Goal: Task Accomplishment & Management: Manage account settings

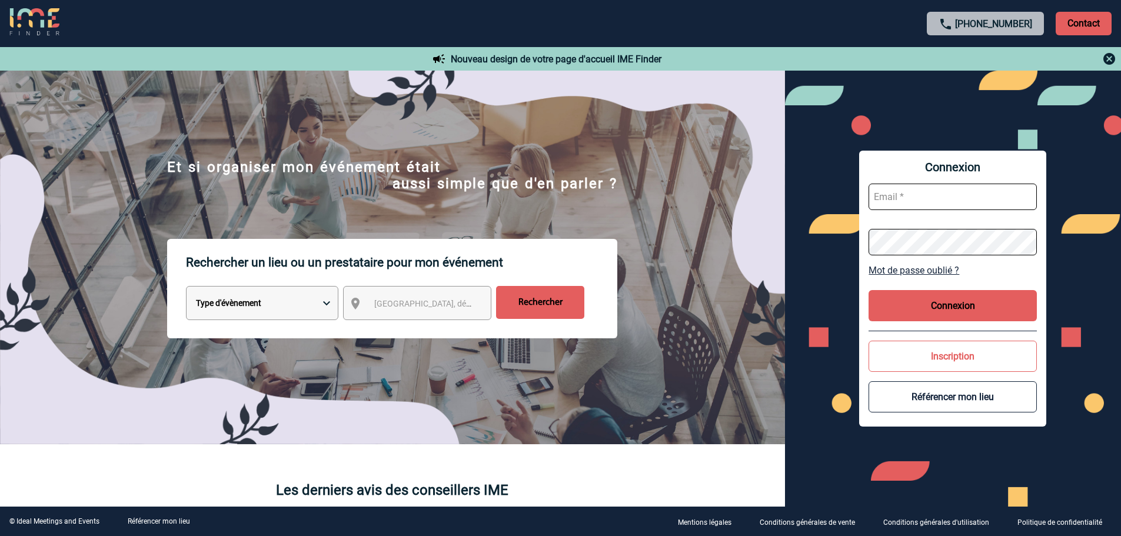
type input "fdelfondo@ime-groupe.com"
click at [933, 305] on button "Connexion" at bounding box center [952, 305] width 168 height 31
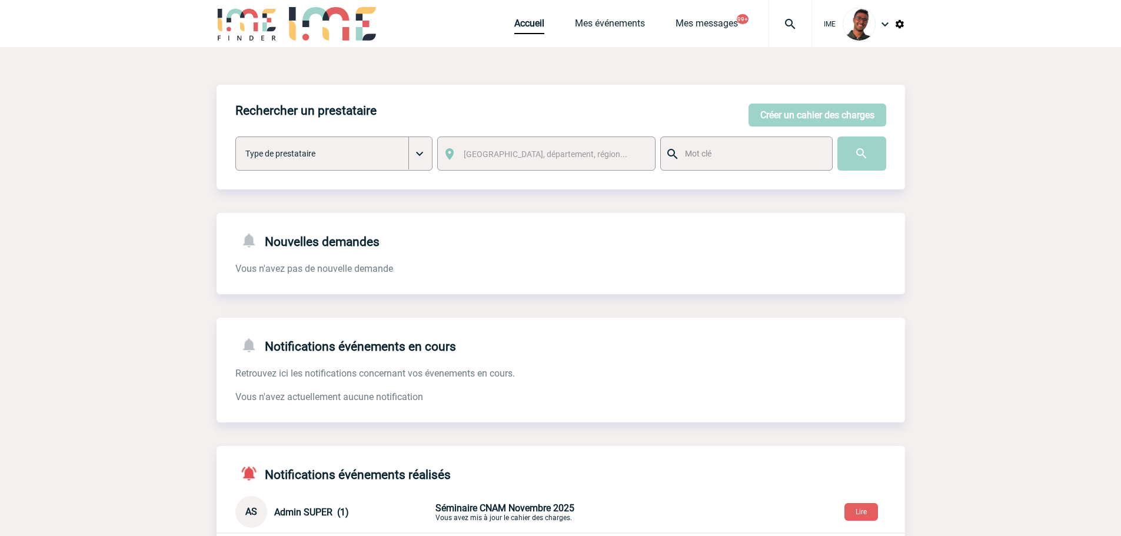
click at [271, 28] on img at bounding box center [247, 24] width 61 height 34
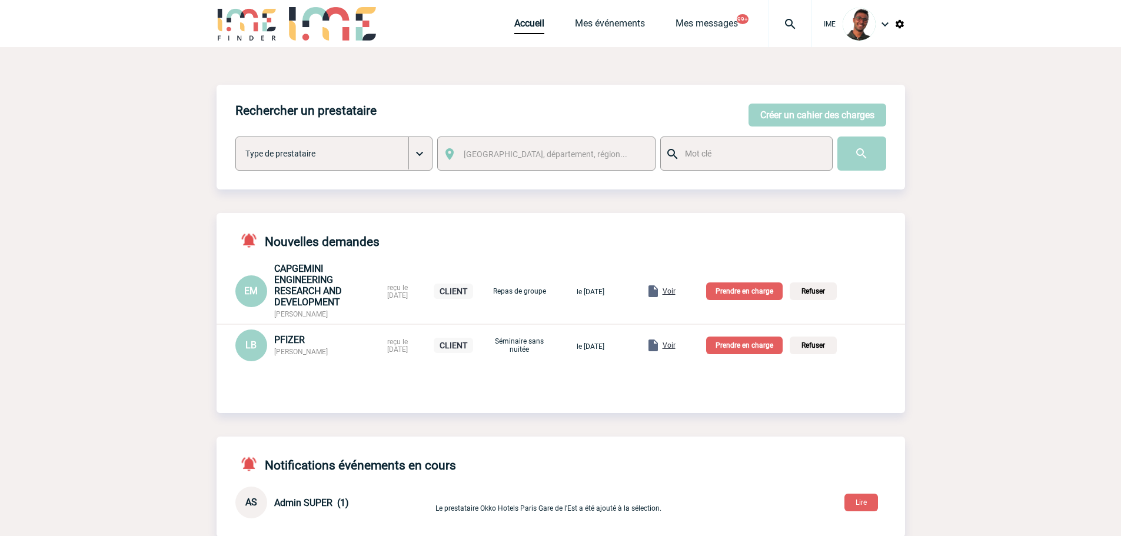
click at [675, 291] on span "Voir" at bounding box center [668, 291] width 13 height 8
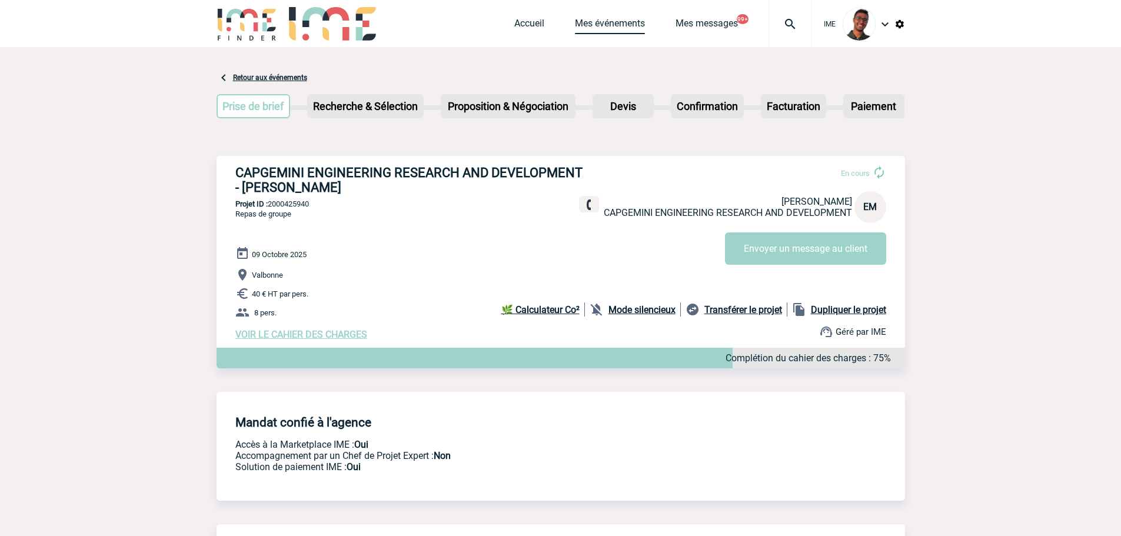
click at [612, 18] on link "Mes événements" at bounding box center [610, 26] width 70 height 16
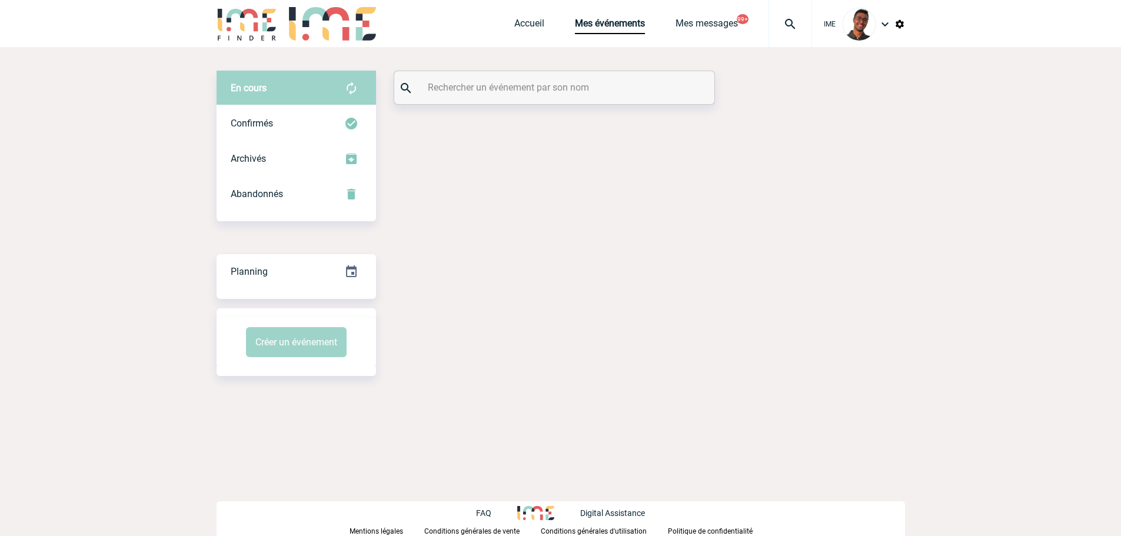
click at [600, 102] on div at bounding box center [554, 87] width 320 height 33
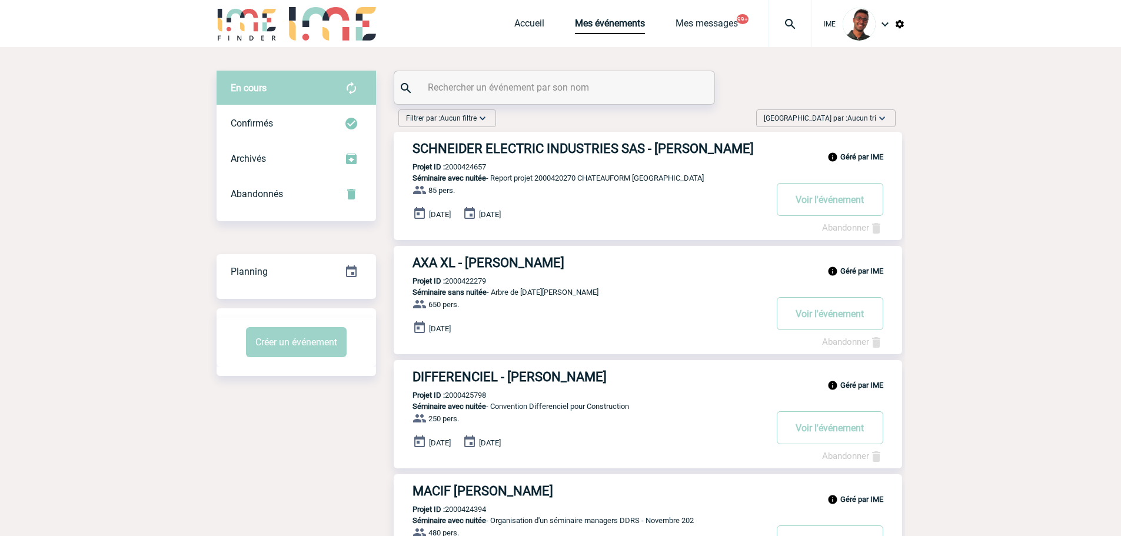
click at [601, 95] on input "text" at bounding box center [556, 87] width 262 height 17
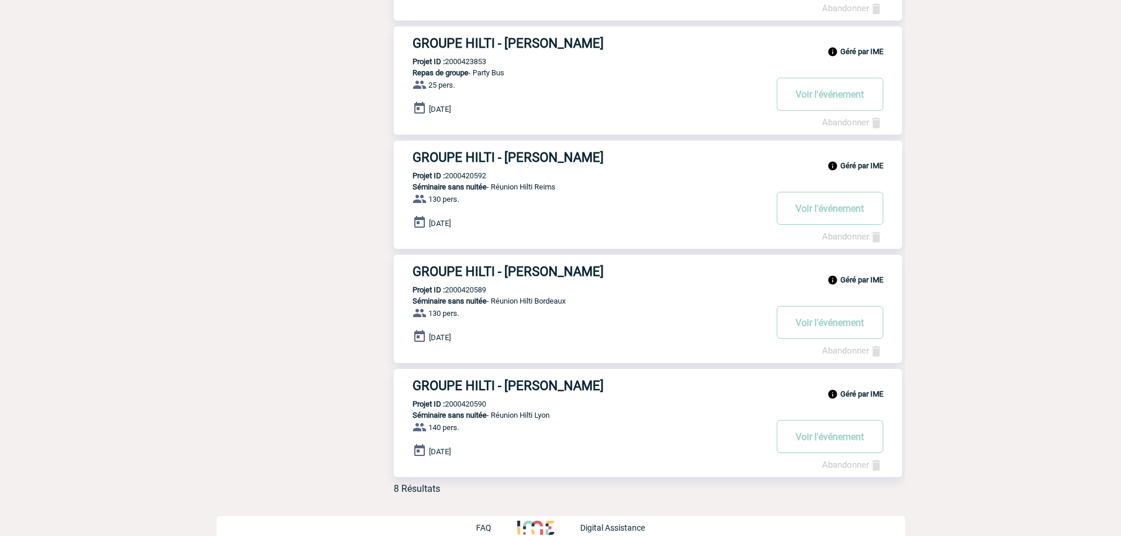
scroll to position [575, 0]
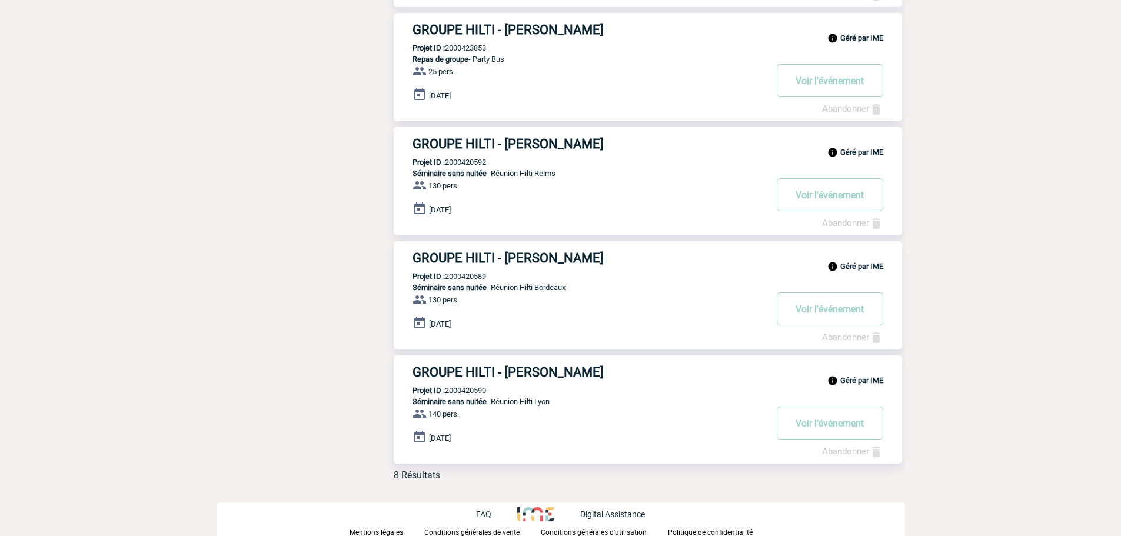
type input "percela"
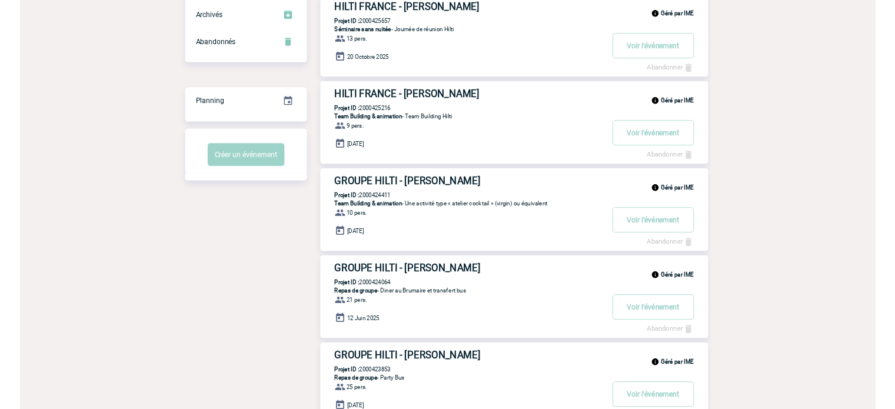
scroll to position [0, 0]
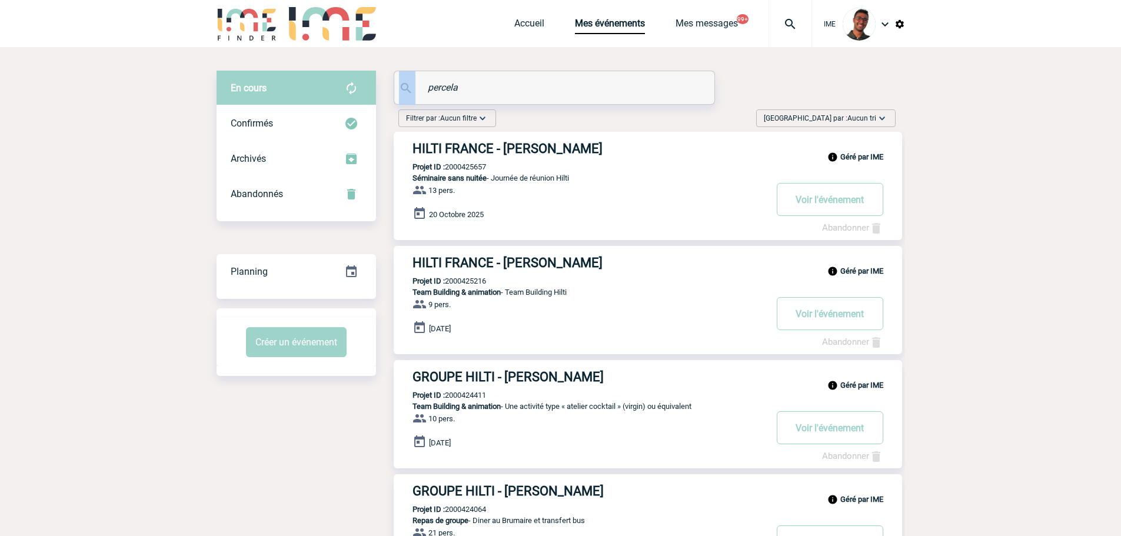
drag, startPoint x: 535, startPoint y: 76, endPoint x: 392, endPoint y: 92, distance: 144.4
click at [474, 83] on input "percela" at bounding box center [556, 87] width 262 height 17
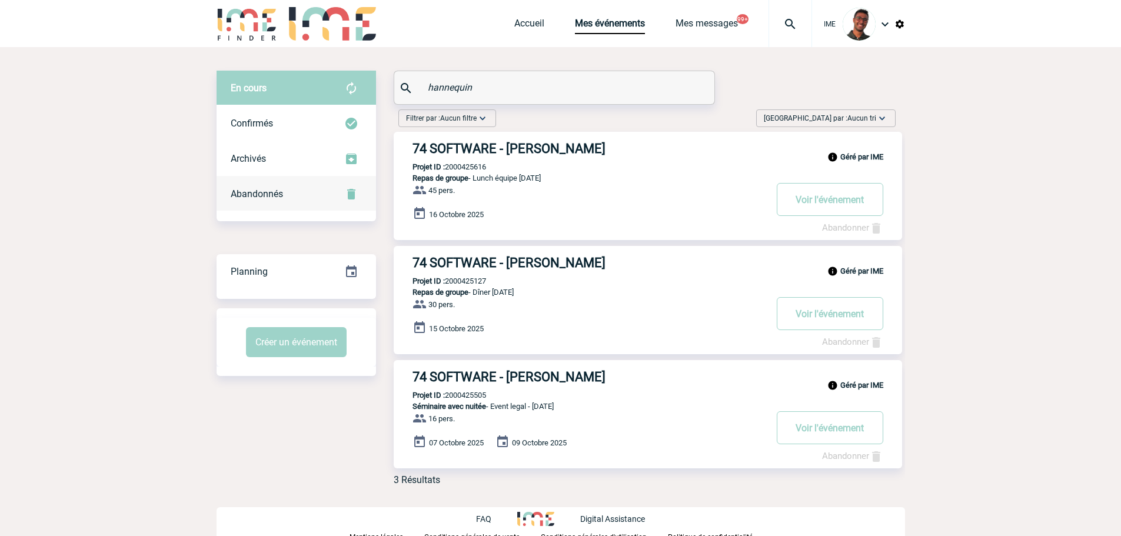
click at [307, 208] on div "Abandonnés" at bounding box center [296, 194] width 159 height 35
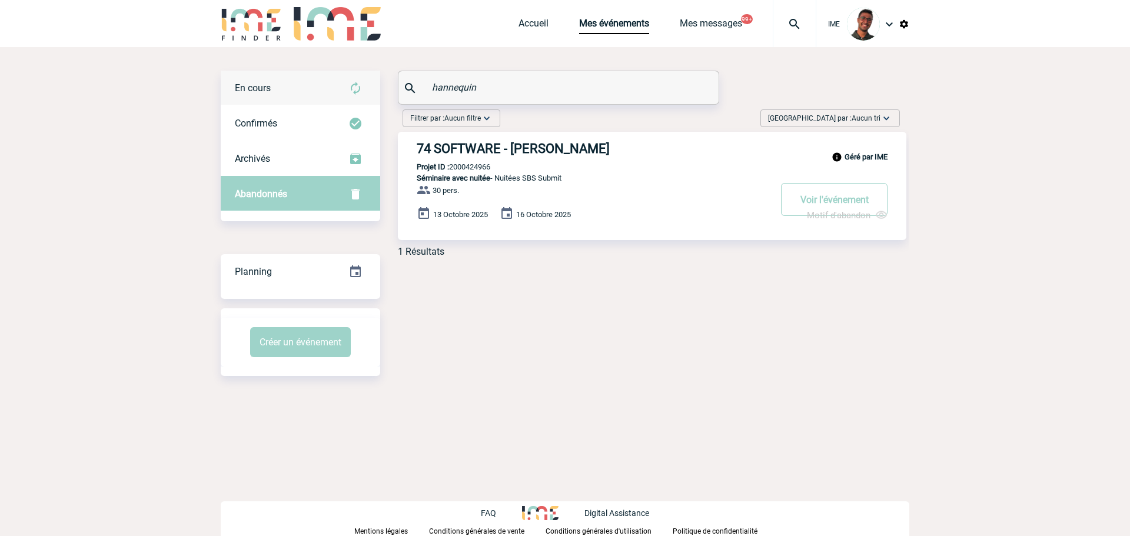
click at [296, 98] on div "En cours" at bounding box center [300, 88] width 159 height 35
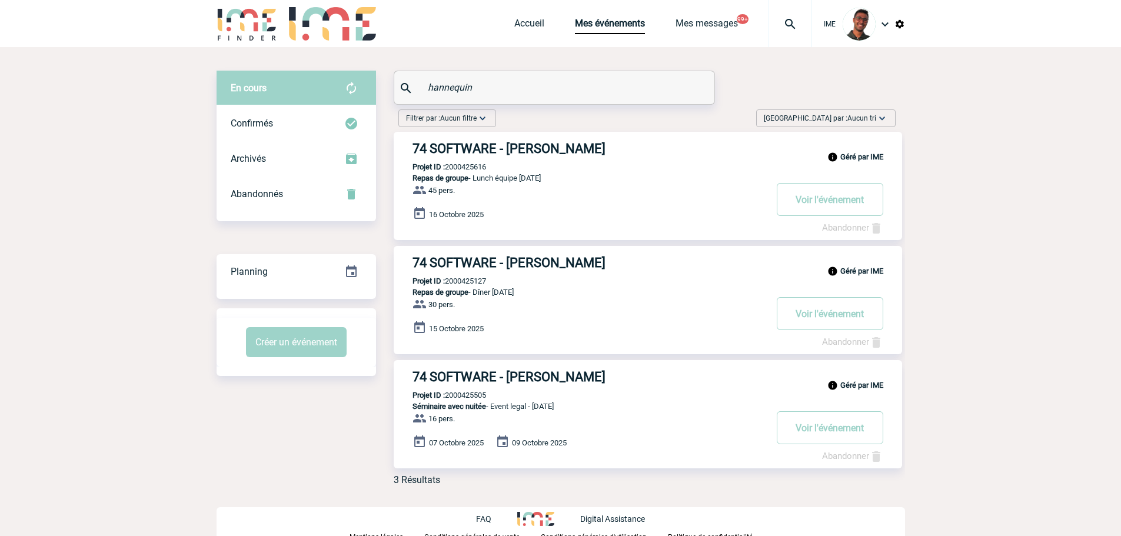
drag, startPoint x: 487, startPoint y: 86, endPoint x: 392, endPoint y: 76, distance: 95.3
click at [390, 78] on div "En cours En cours Confirmés Archivés Abandonnés En cours Confirmés Archivés Aba…" at bounding box center [561, 283] width 688 height 424
type input "74 soft"
click at [336, 108] on div "Confirmés" at bounding box center [296, 123] width 159 height 35
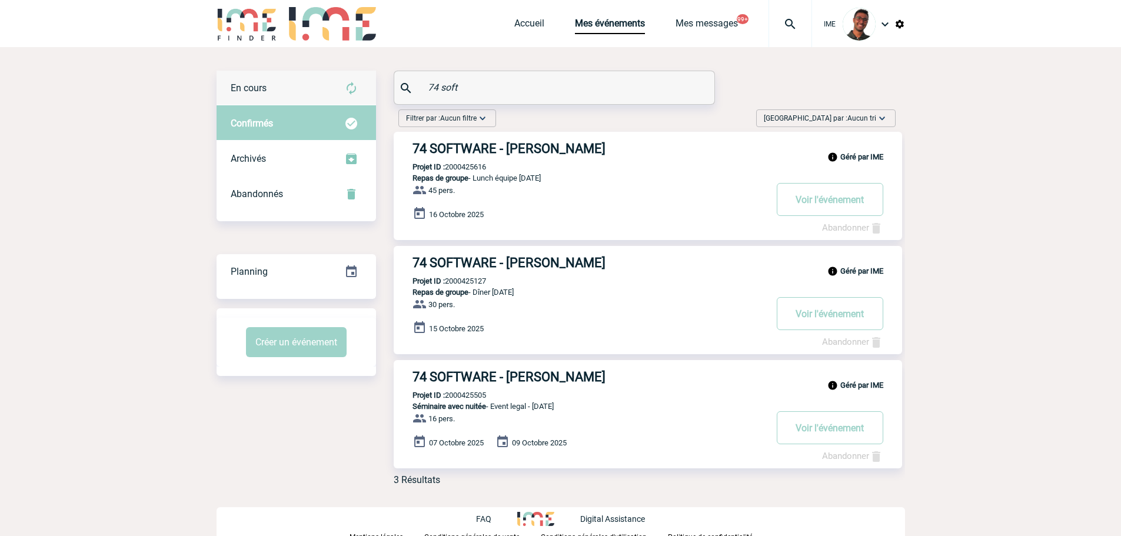
click at [335, 88] on div "En cours" at bounding box center [296, 88] width 159 height 35
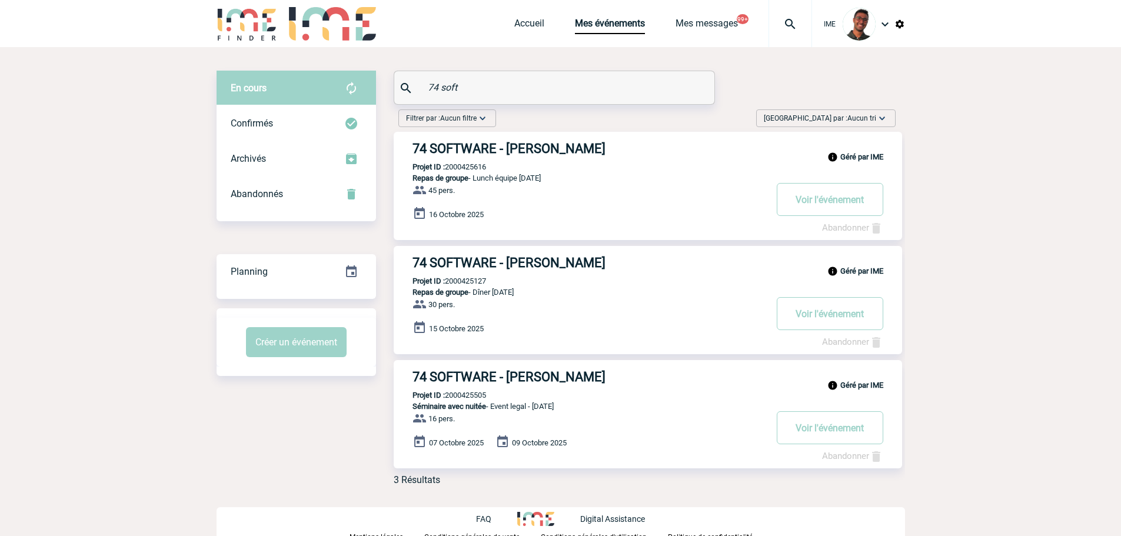
drag, startPoint x: 485, startPoint y: 146, endPoint x: 521, endPoint y: 114, distance: 48.8
click at [521, 114] on div "Filtrer par : Aucun filtre Aucun filtre Prise de brief Recherche & Sélection Pr…" at bounding box center [647, 120] width 507 height 22
click at [470, 398] on p "Projet ID : 2000425505" at bounding box center [440, 395] width 92 height 9
copy p "2000425505"
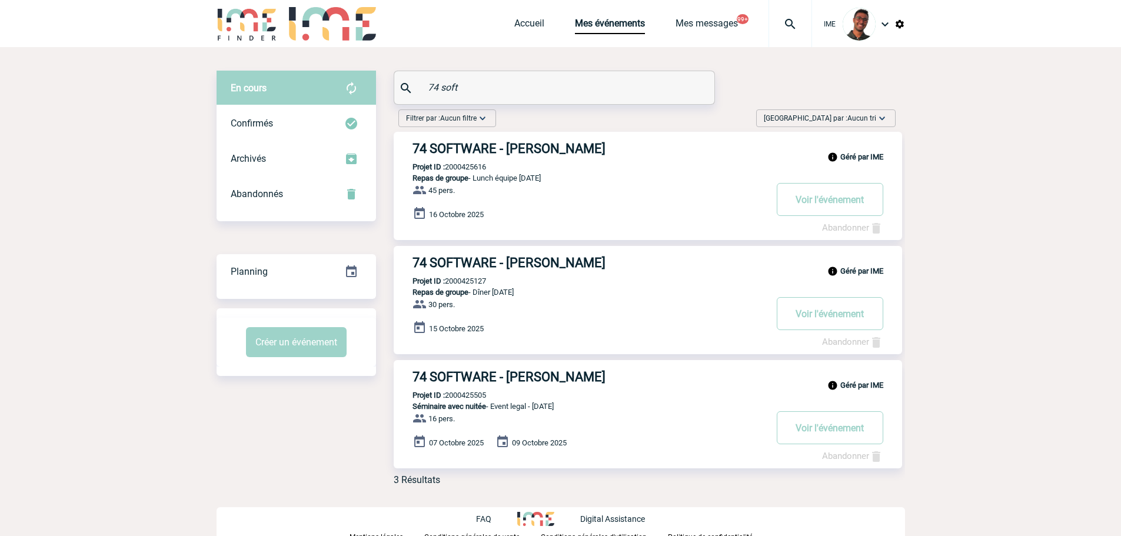
click at [468, 284] on p "Projet ID : 2000425127" at bounding box center [440, 281] width 92 height 9
click at [462, 274] on div "Géré par IME 74 SOFTWARE - Robin HANNEQUIN Projet ID : 2000425127 Repas de grou…" at bounding box center [648, 300] width 508 height 108
click at [464, 281] on p "Projet ID : 2000425127" at bounding box center [440, 281] width 92 height 9
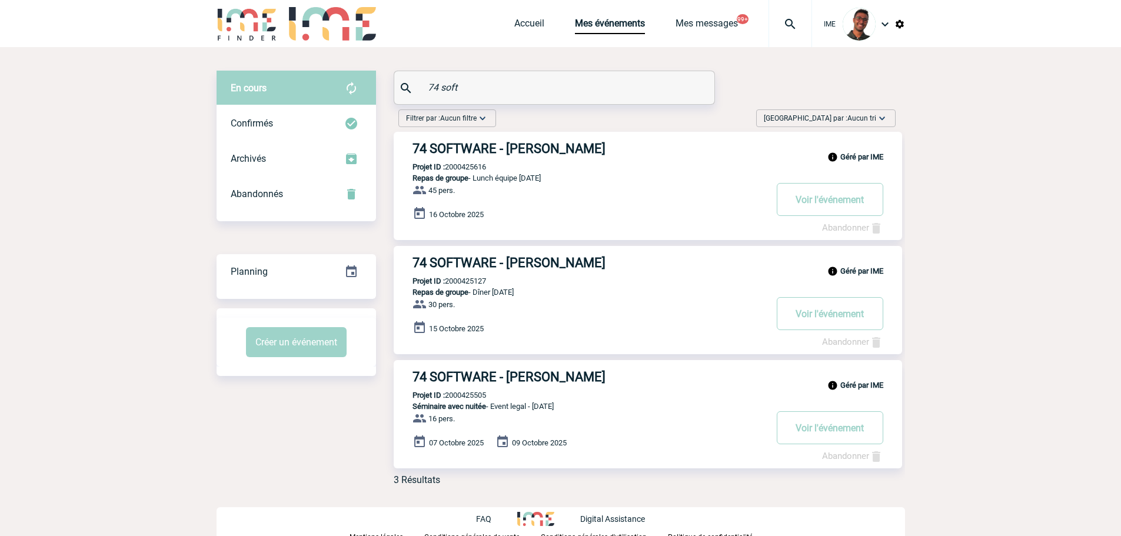
copy p "2000425127"
click at [471, 168] on p "Projet ID : 2000425616" at bounding box center [440, 166] width 92 height 9
copy p "2000425616"
click at [308, 198] on div "Abandonnés" at bounding box center [296, 194] width 159 height 35
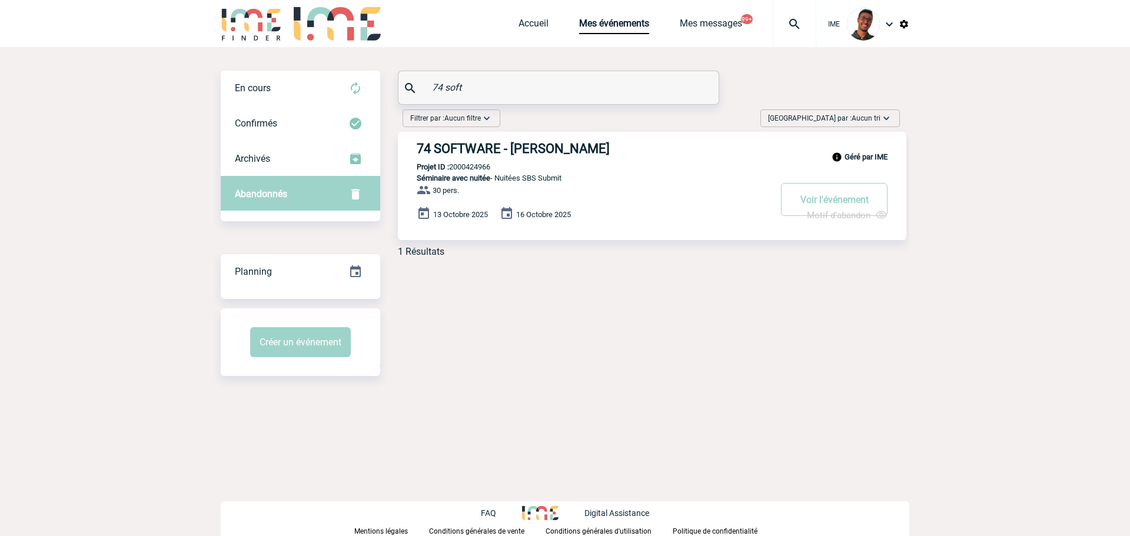
click at [458, 164] on p "Projet ID : 2000424966" at bounding box center [444, 166] width 92 height 9
copy p "2000424966"
click at [401, 273] on div "En cours En cours Confirmés Archivés Abandonnés En cours Confirmés Archivés Aba…" at bounding box center [565, 223] width 688 height 352
click at [338, 119] on div "Confirmés" at bounding box center [300, 123] width 159 height 35
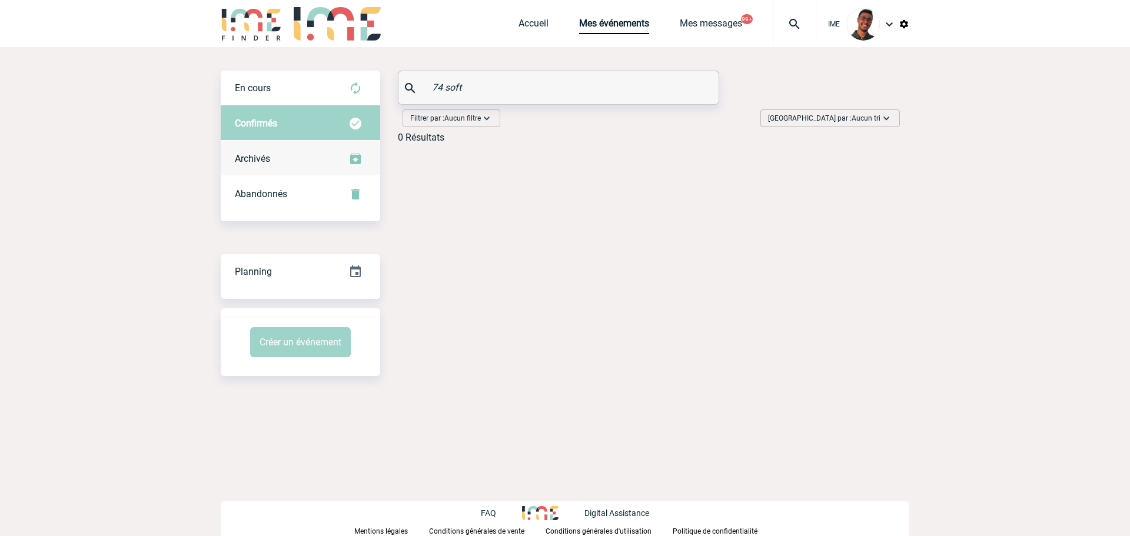
click at [338, 167] on div "Archivés" at bounding box center [300, 158] width 159 height 35
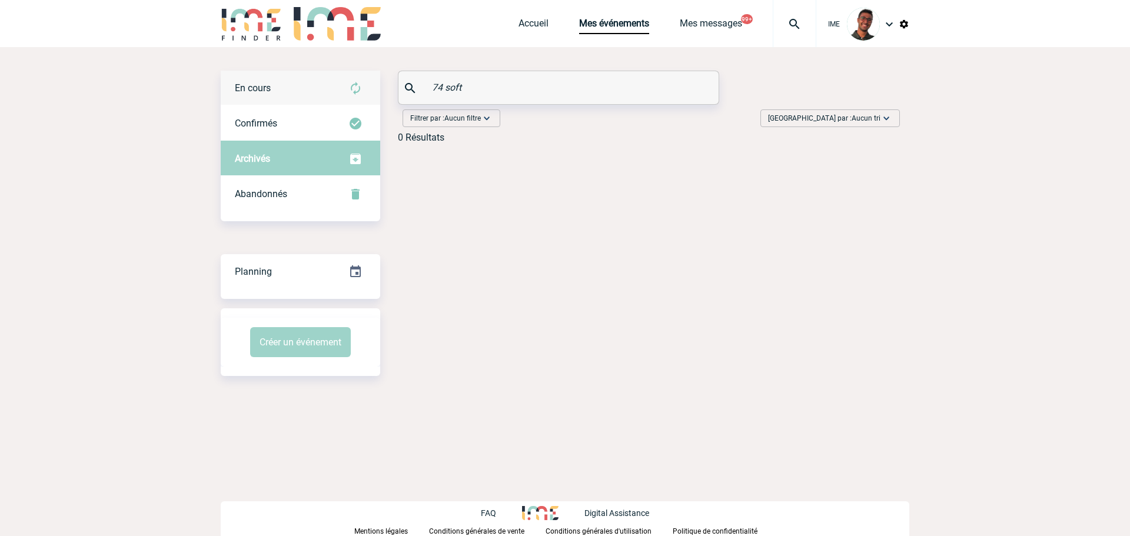
click at [327, 88] on div "En cours" at bounding box center [300, 88] width 159 height 35
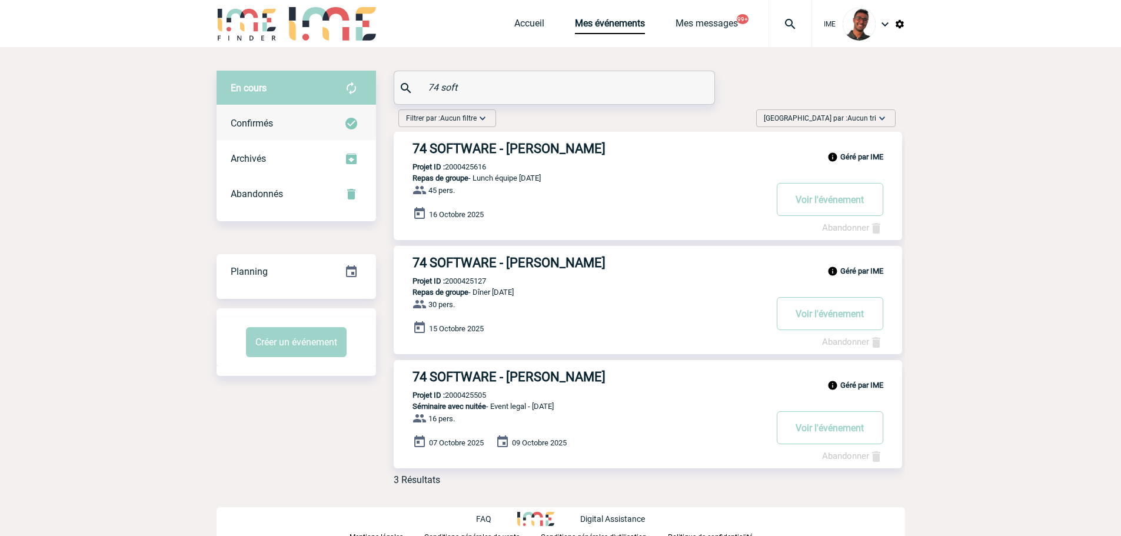
click at [316, 114] on div "Confirmés" at bounding box center [296, 123] width 159 height 35
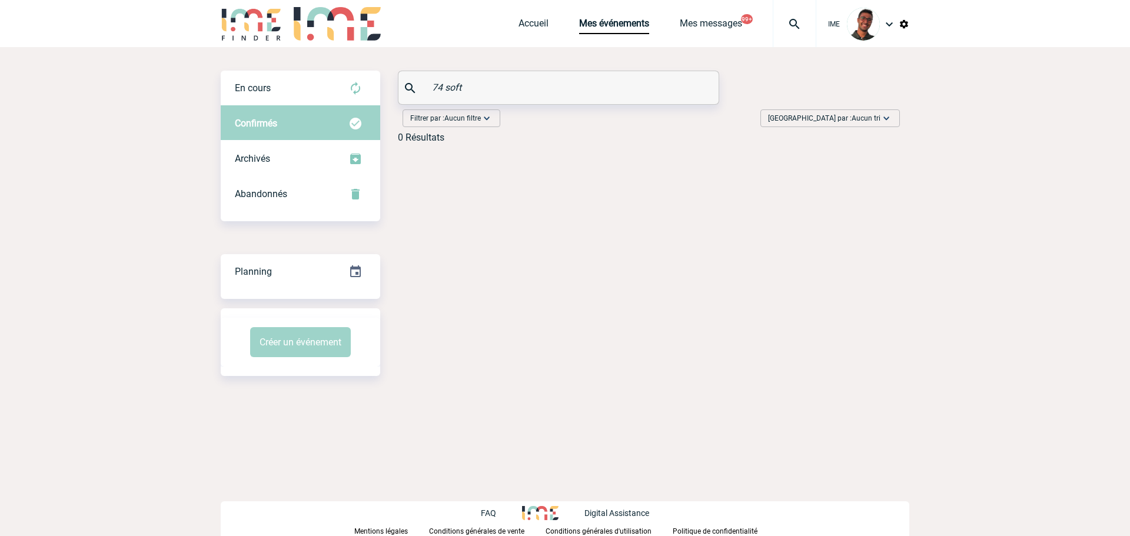
click at [343, 106] on div "Confirmés" at bounding box center [300, 123] width 159 height 35
click at [345, 101] on div "En cours" at bounding box center [300, 88] width 159 height 35
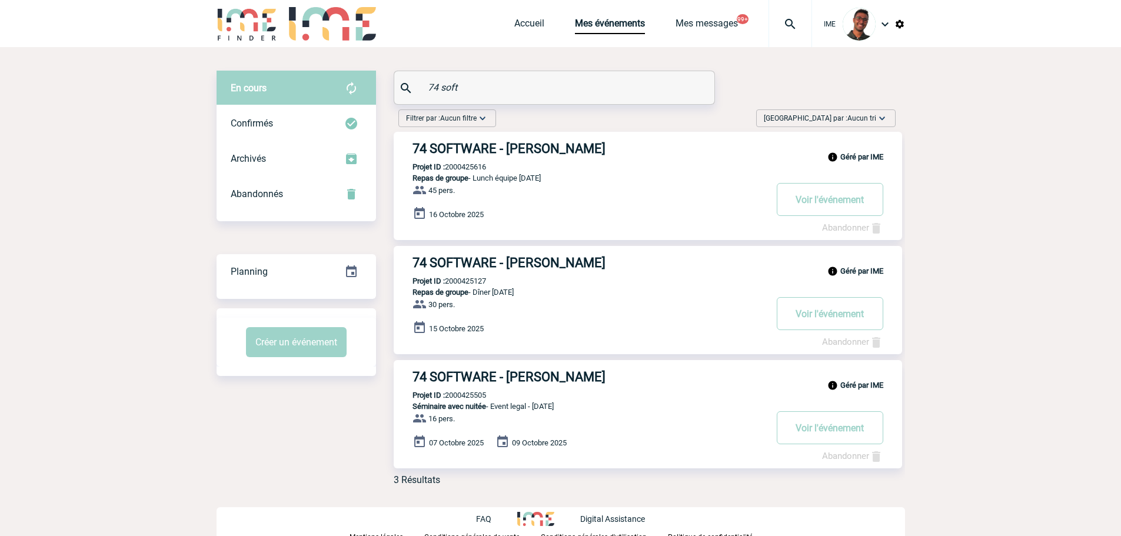
drag, startPoint x: 490, startPoint y: 170, endPoint x: 503, endPoint y: 172, distance: 13.7
click at [441, 158] on div "Géré par IME 74 SOFTWARE - Robin HANNEQUIN Projet ID : 2000425616 Repas de grou…" at bounding box center [648, 186] width 508 height 108
drag, startPoint x: 562, startPoint y: 178, endPoint x: 410, endPoint y: 178, distance: 151.8
click at [412, 177] on p "Repas de groupe - Lunch équipe 16 octobre" at bounding box center [580, 178] width 372 height 9
drag, startPoint x: 388, startPoint y: 183, endPoint x: 402, endPoint y: 174, distance: 16.7
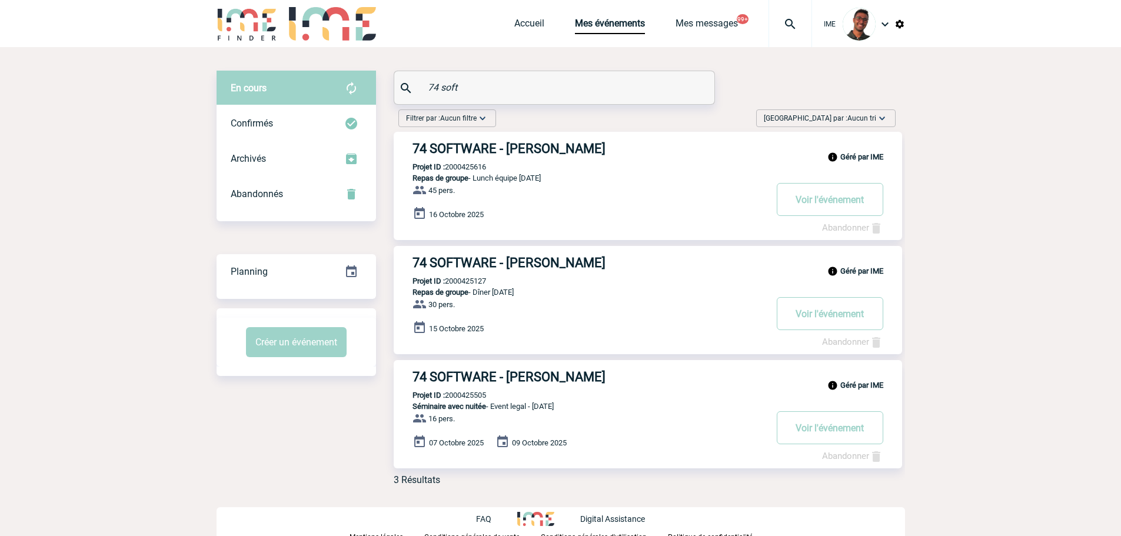
click at [390, 180] on div "Filtrer par : Aucun filtre Aucun filtre Prise de brief Recherche & Sélection Pr…" at bounding box center [640, 300] width 529 height 390
drag, startPoint x: 407, startPoint y: 176, endPoint x: 560, endPoint y: 178, distance: 152.4
click at [560, 178] on p "Repas de groupe - Lunch équipe 16 octobre" at bounding box center [580, 178] width 372 height 9
click at [474, 178] on p "Repas de groupe - Lunch équipe 16 octobre" at bounding box center [580, 178] width 372 height 9
click at [568, 124] on div "Filtrer par : Aucun filtre Aucun filtre Prise de brief Recherche & Sélection Pr…" at bounding box center [647, 120] width 507 height 22
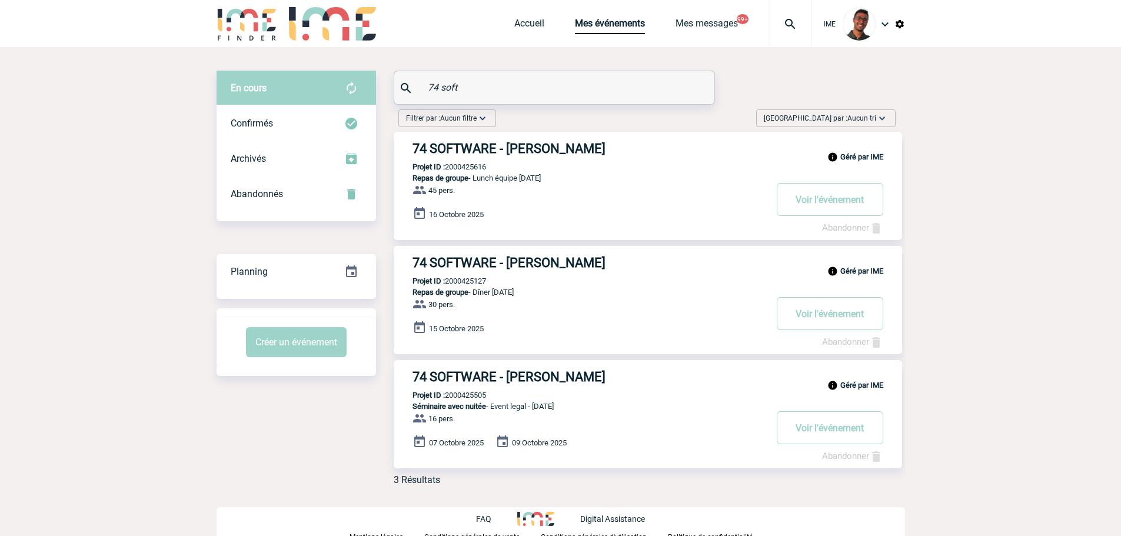
drag, startPoint x: 461, startPoint y: 88, endPoint x: 378, endPoint y: 87, distance: 82.4
click at [378, 87] on div "En cours En cours Confirmés Archivés Abandonnés En cours Confirmés Archivés Aba…" at bounding box center [561, 283] width 688 height 424
click at [717, 117] on div "Filtrer par : Aucun filtre Aucun filtre Prise de brief Recherche & Sélection Pr…" at bounding box center [647, 120] width 507 height 22
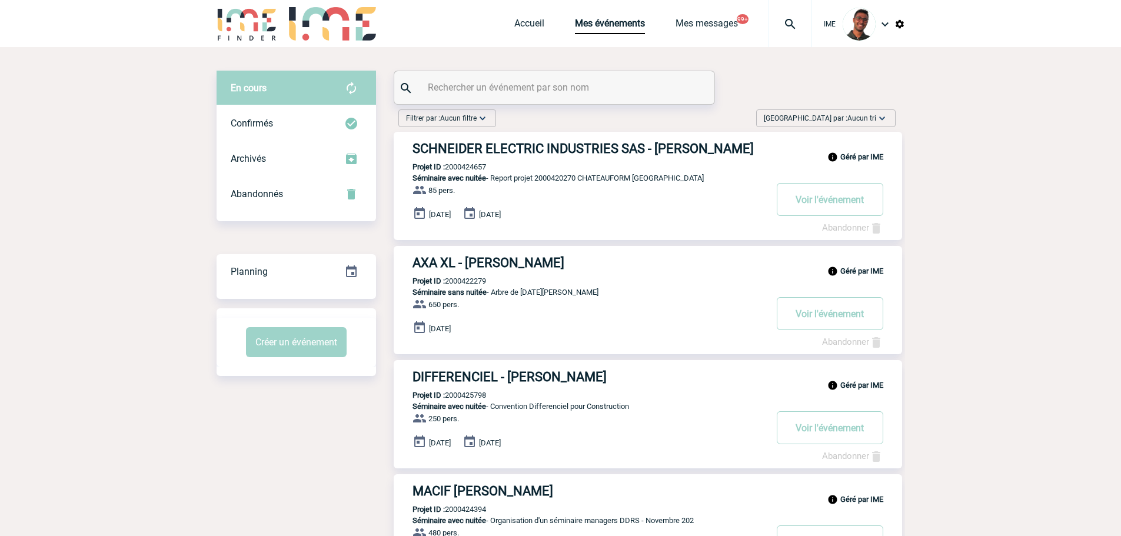
click at [501, 110] on div "Filtrer par : Aucun filtre Aucun filtre Prise de brief Recherche & Sélection Pr…" at bounding box center [647, 120] width 507 height 22
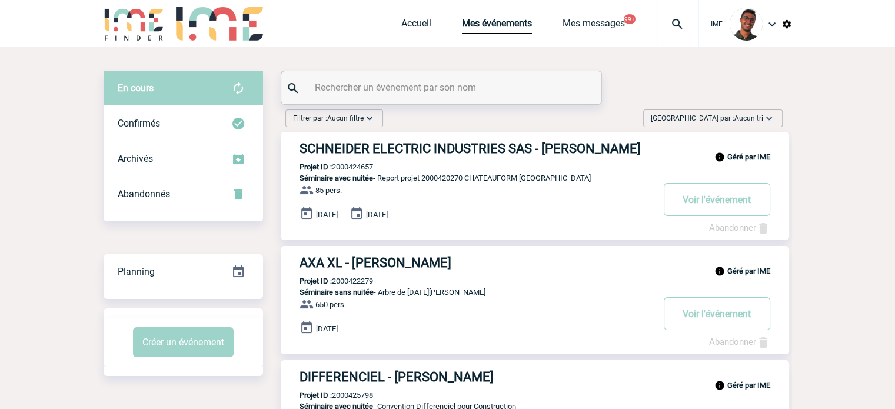
click at [355, 86] on input "text" at bounding box center [443, 87] width 262 height 17
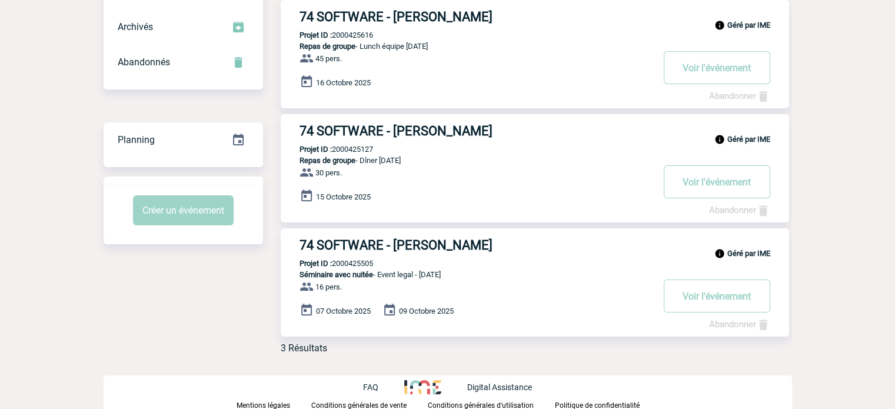
scroll to position [84, 0]
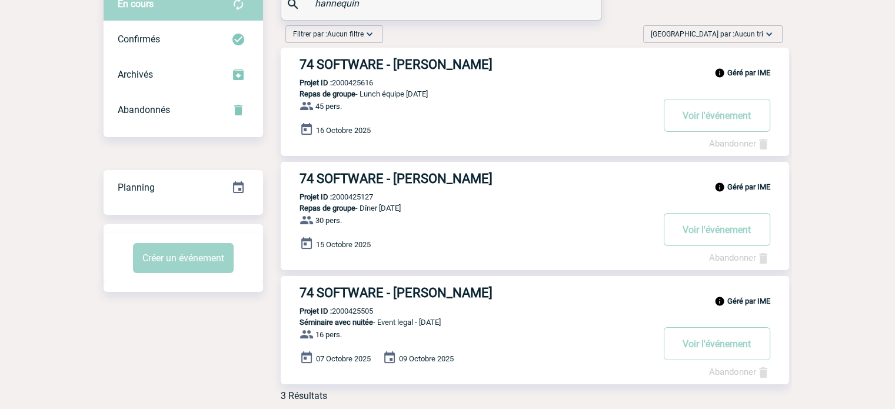
drag, startPoint x: 362, startPoint y: 294, endPoint x: 259, endPoint y: 312, distance: 105.3
click at [259, 312] on div "Filtrer par : Aucun filtre Aucun filtre Prise de brief Recherche & Sélection Pr…" at bounding box center [448, 216] width 688 height 390
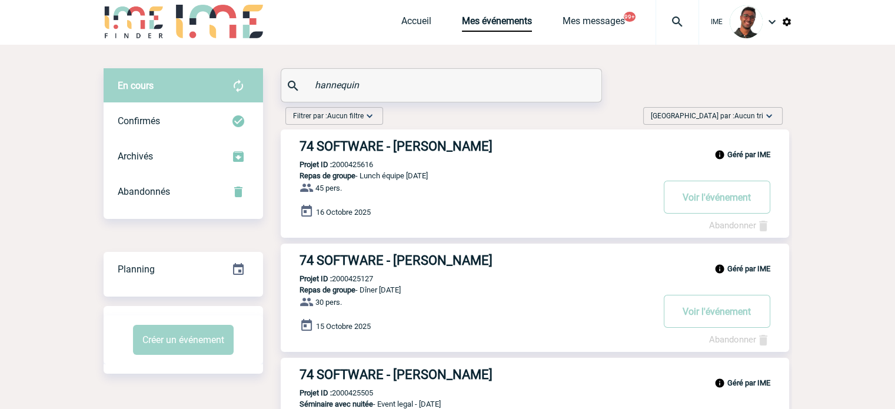
scroll to position [0, 0]
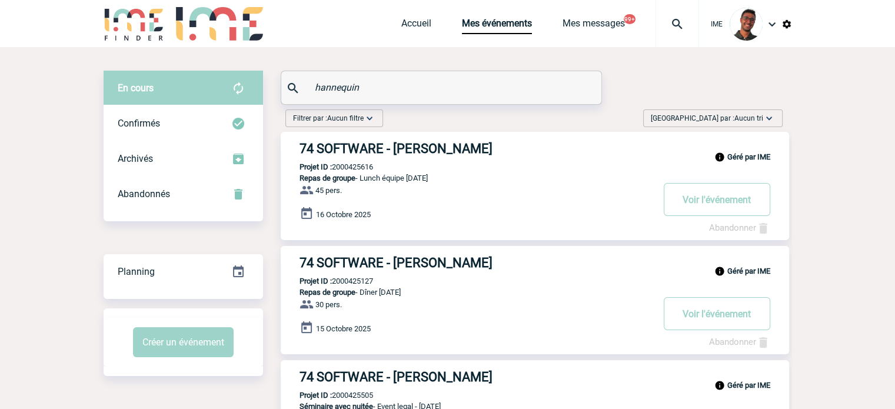
drag, startPoint x: 381, startPoint y: 94, endPoint x: 285, endPoint y: 86, distance: 96.2
click at [285, 86] on div "hannequin" at bounding box center [441, 87] width 320 height 33
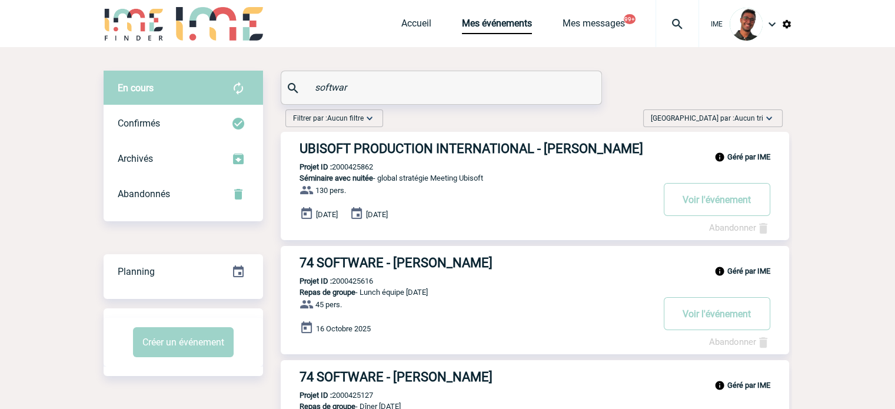
type input "software"
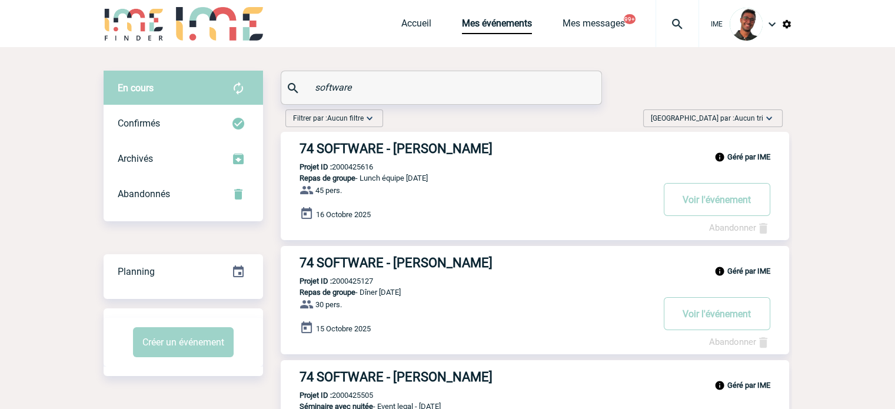
drag, startPoint x: 374, startPoint y: 88, endPoint x: 285, endPoint y: 91, distance: 89.5
click at [285, 91] on div "software" at bounding box center [441, 87] width 320 height 33
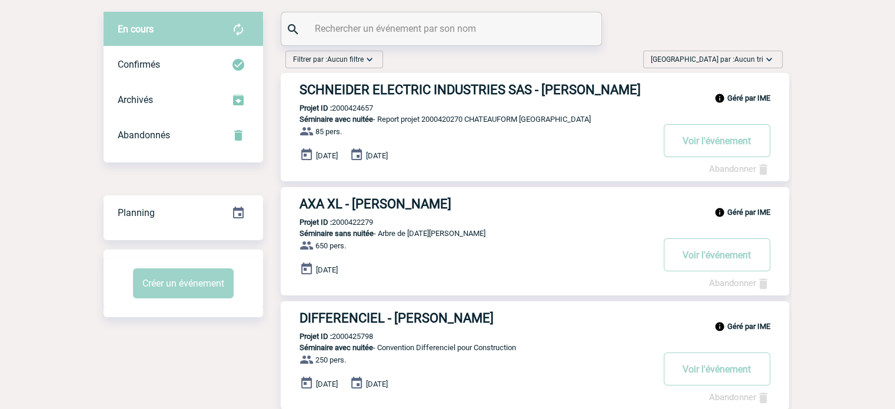
scroll to position [66, 0]
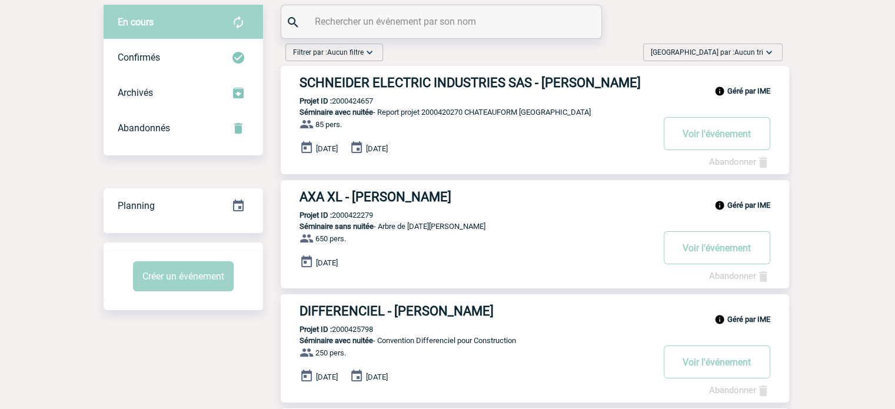
click at [417, 28] on input "text" at bounding box center [443, 21] width 262 height 17
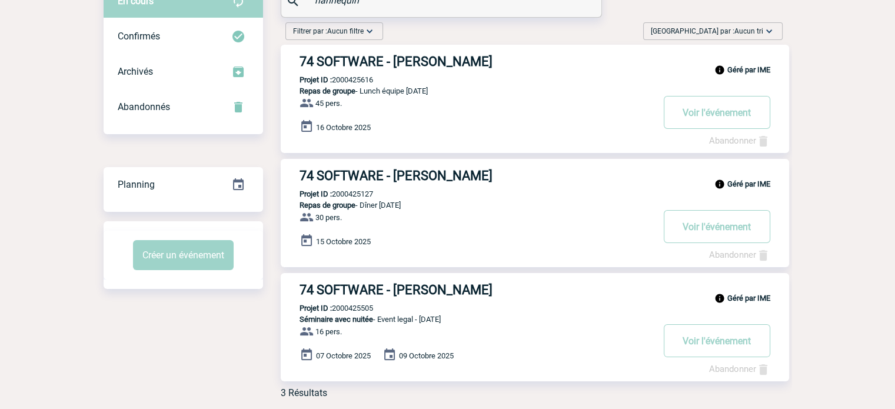
scroll to position [87, 0]
type input "hannequin"
click at [344, 82] on p "Projet ID : 2000425616" at bounding box center [327, 79] width 92 height 9
copy p "2000425616"
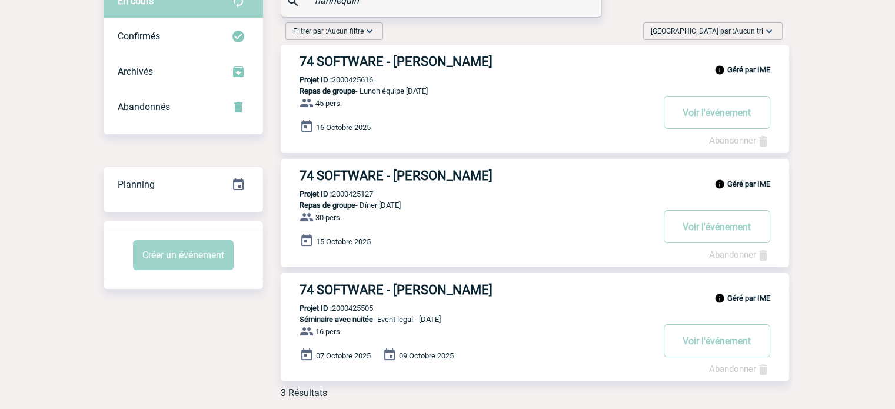
click at [367, 308] on p "Projet ID : 2000425505" at bounding box center [327, 308] width 92 height 9
copy p "2000425505"
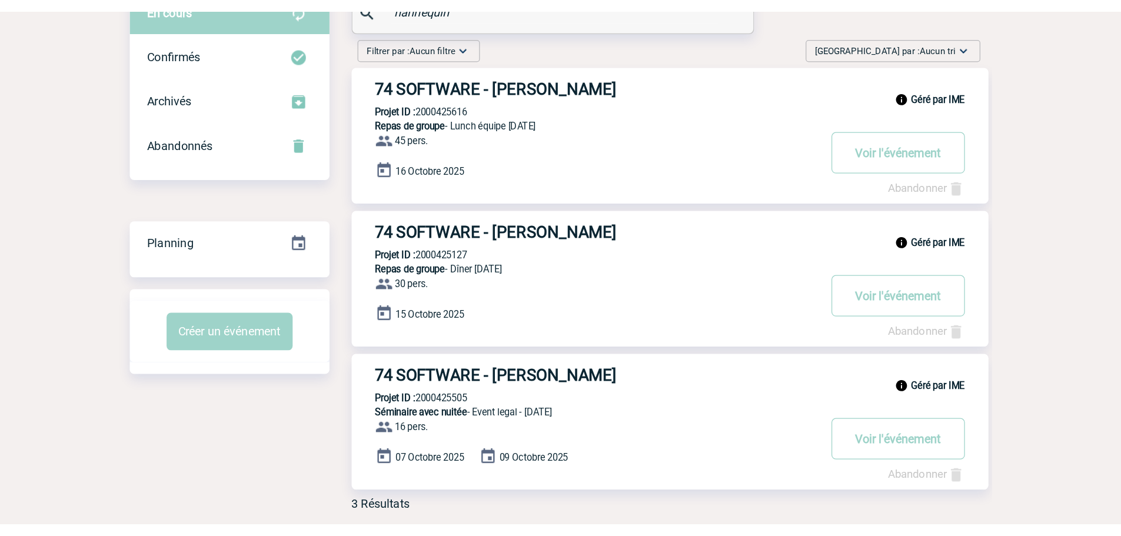
scroll to position [5, 0]
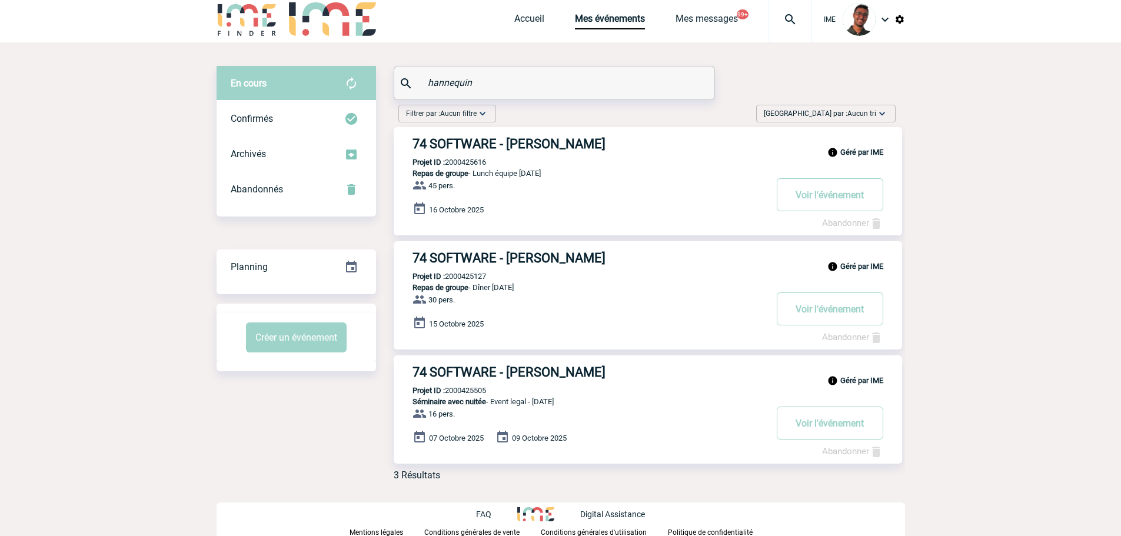
click at [787, 27] on div at bounding box center [790, 18] width 44 height 47
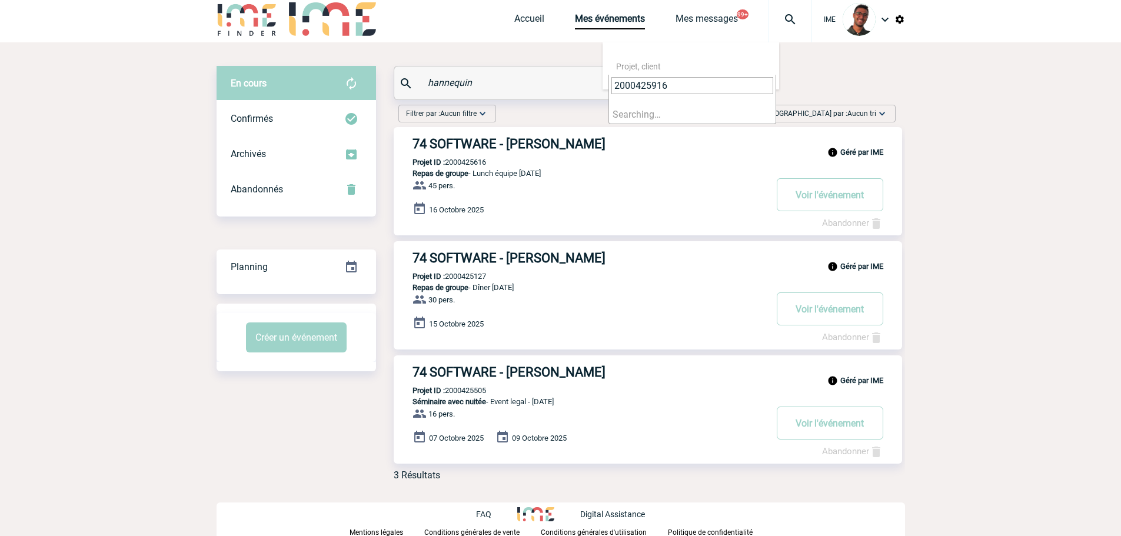
type input "2000425916"
select select "25417"
